Goal: Information Seeking & Learning: Learn about a topic

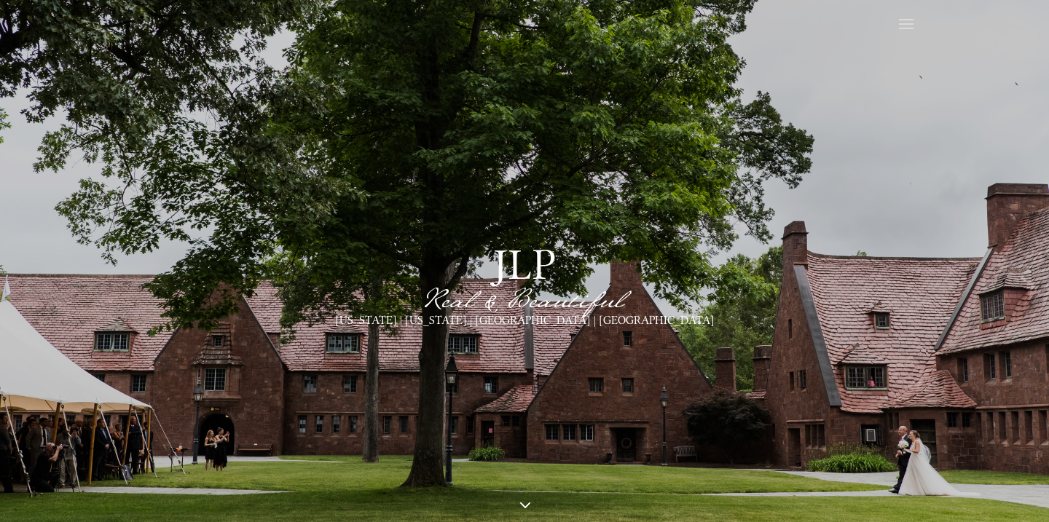
click at [904, 26] on span at bounding box center [905, 24] width 23 height 23
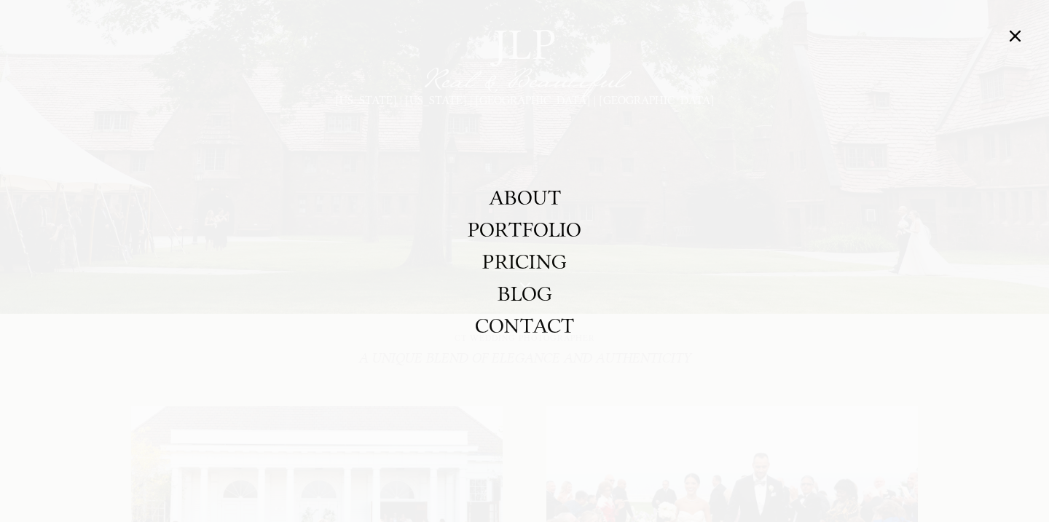
scroll to position [225, 0]
click at [1015, 38] on span at bounding box center [1015, 36] width 24 height 23
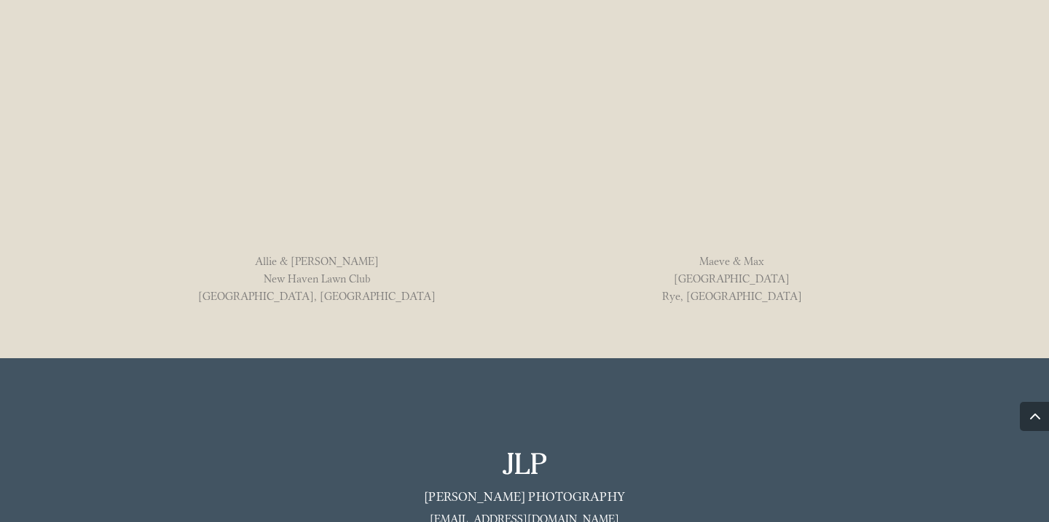
scroll to position [1338, 0]
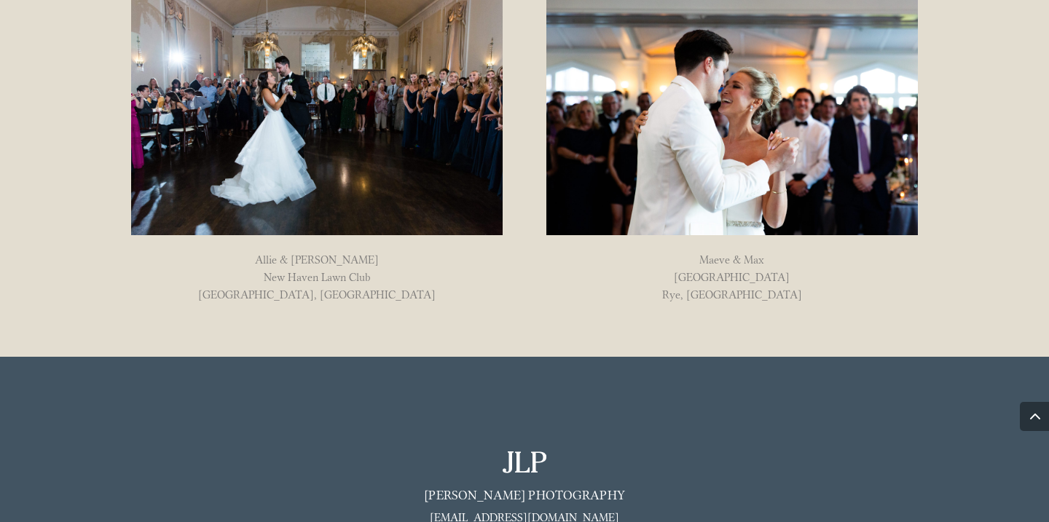
click at [722, 147] on img at bounding box center [731, 112] width 371 height 248
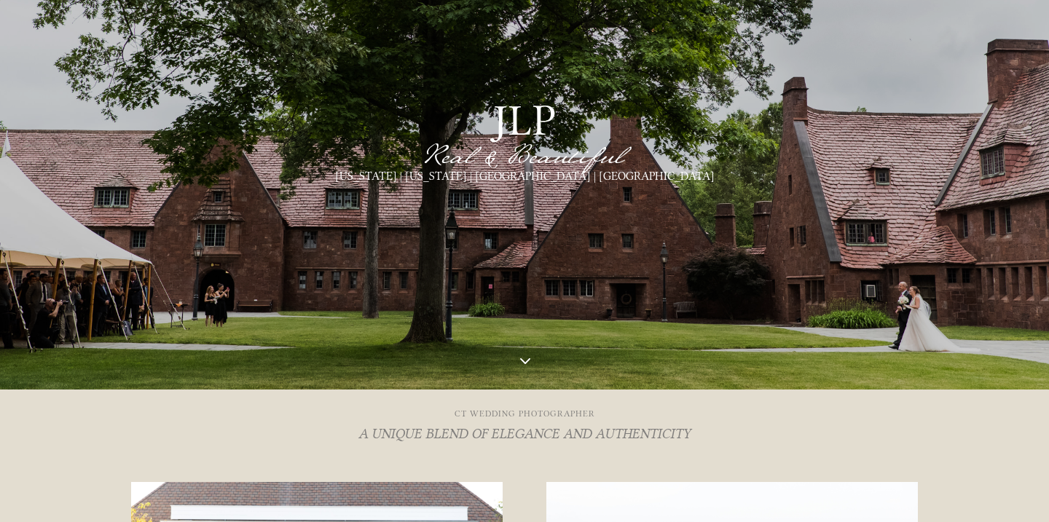
scroll to position [143, 0]
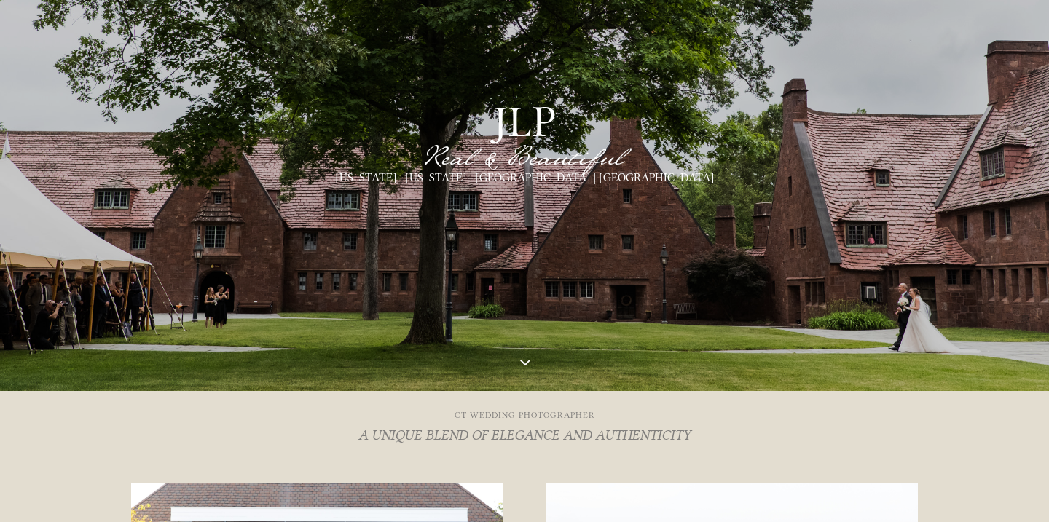
click at [522, 361] on span "3" at bounding box center [524, 362] width 22 height 22
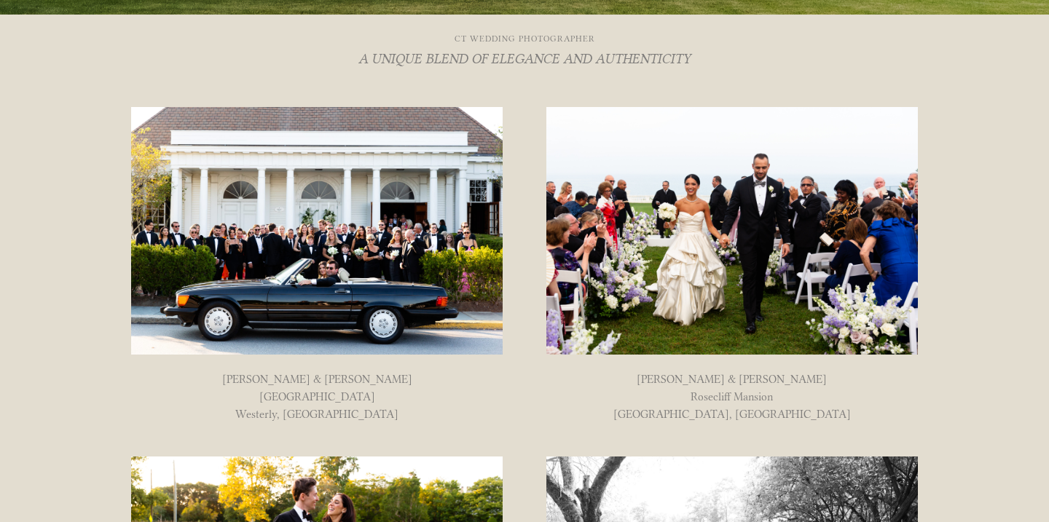
scroll to position [0, 0]
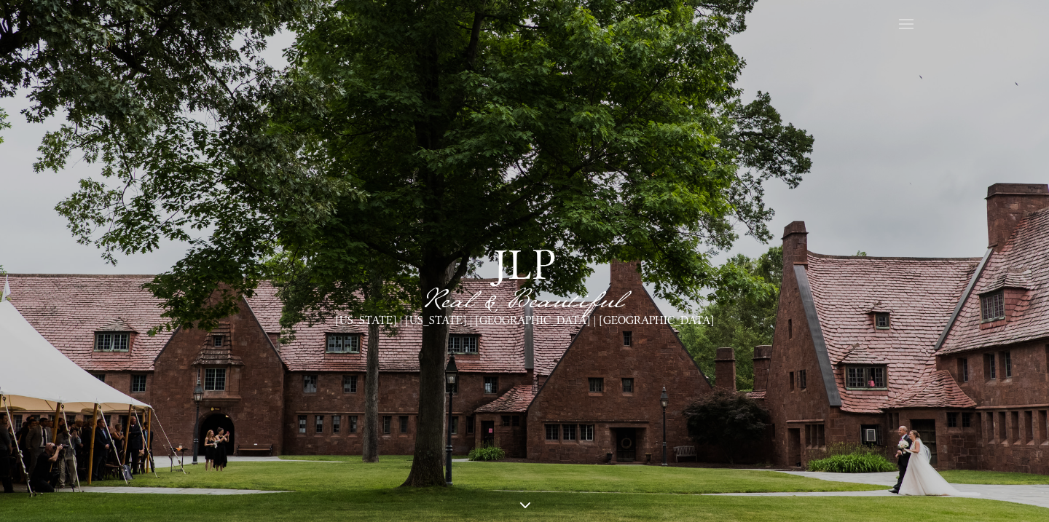
click at [516, 257] on h1 "jlp" at bounding box center [524, 268] width 568 height 51
click at [902, 26] on span at bounding box center [905, 24] width 23 height 23
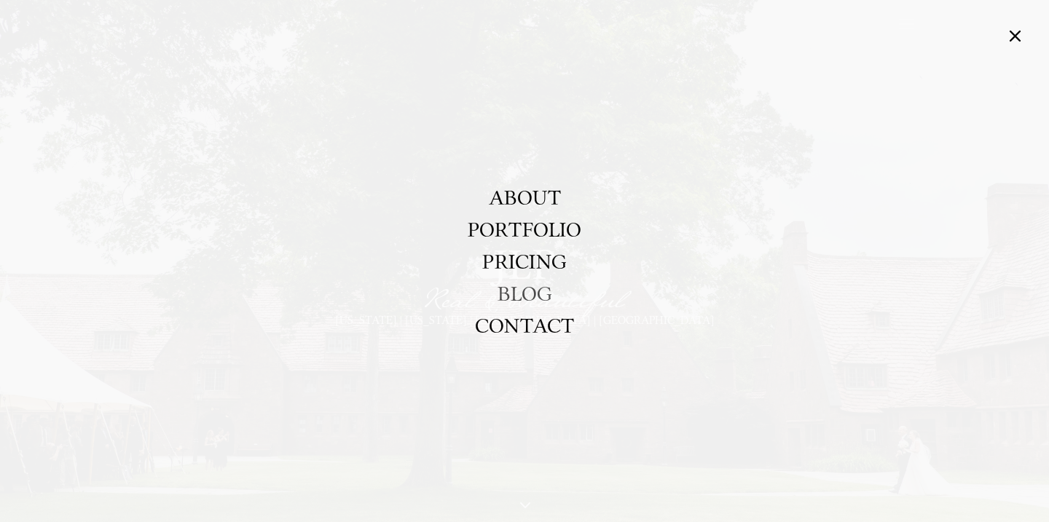
click at [519, 284] on link "BLOG" at bounding box center [524, 293] width 55 height 32
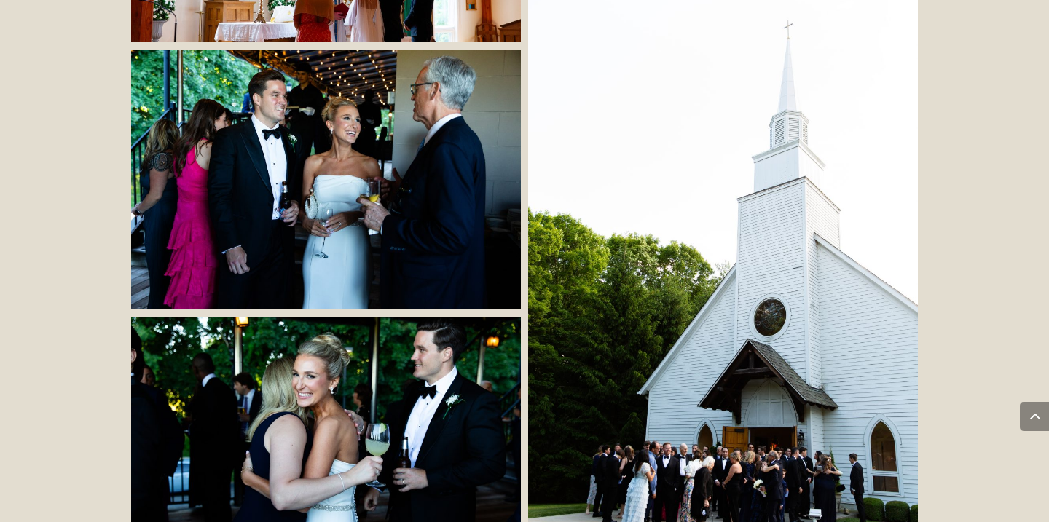
scroll to position [4530, 0]
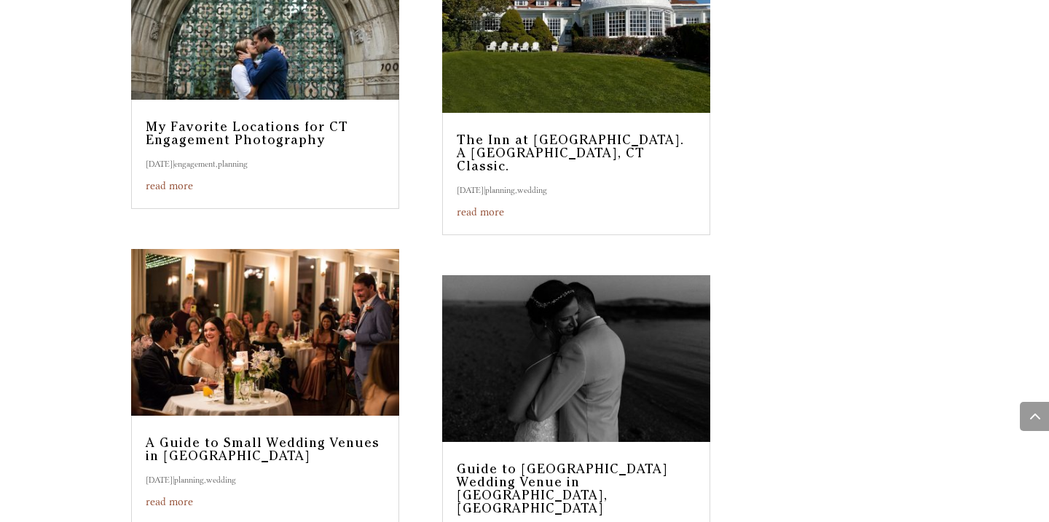
scroll to position [1318, 0]
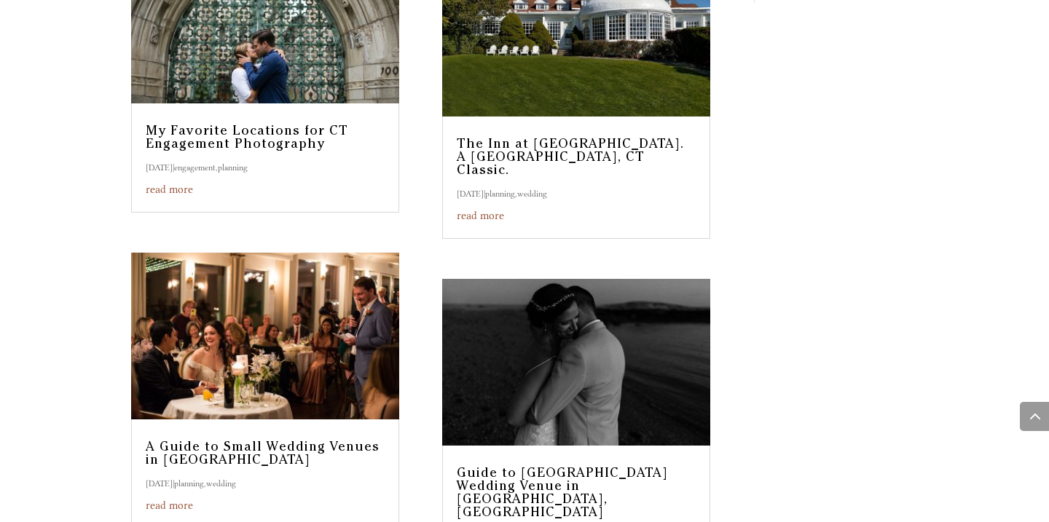
click at [290, 125] on link "My Favorite Locations for CT Engagement Photography" at bounding box center [247, 138] width 202 height 26
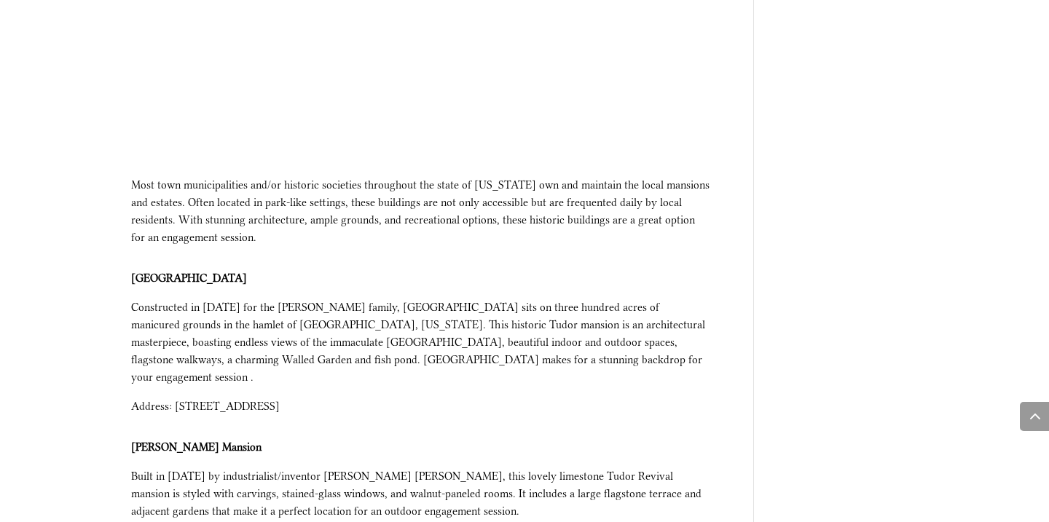
scroll to position [2701, 0]
